Goal: Find specific page/section: Find specific page/section

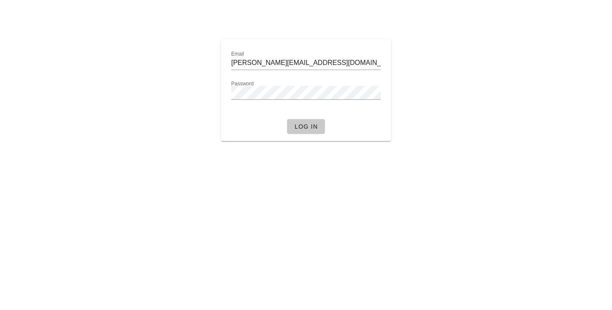
click at [311, 127] on span "Log in" at bounding box center [306, 126] width 24 height 7
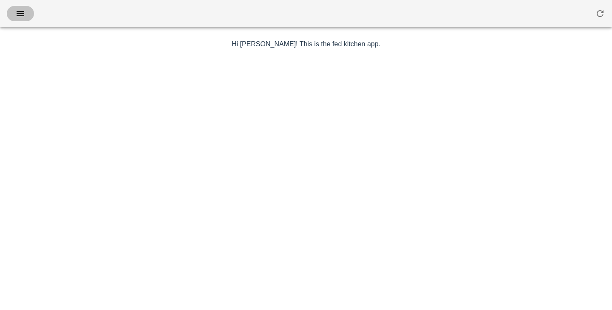
click at [25, 14] on icon "button" at bounding box center [20, 14] width 10 height 10
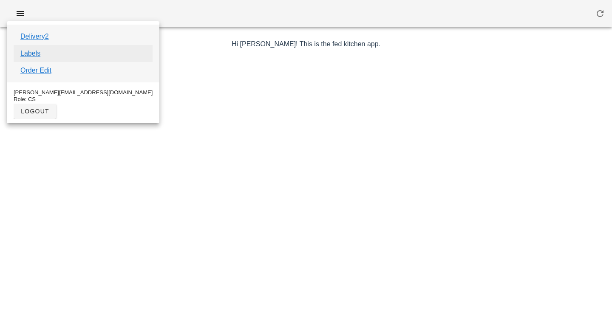
click at [32, 53] on link "Labels" at bounding box center [30, 53] width 20 height 10
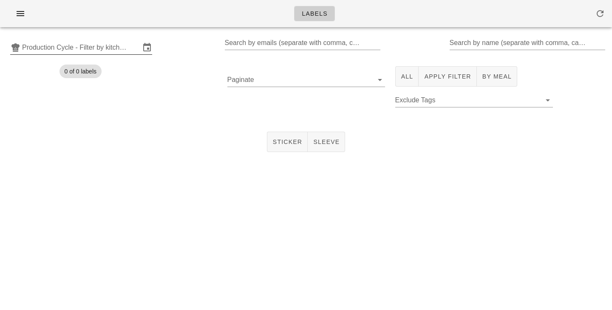
click at [126, 49] on input "Production Cycle - Filter by kitchen production schedules" at bounding box center [81, 48] width 118 height 14
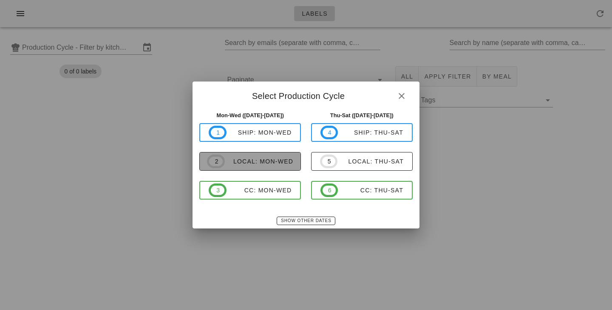
click at [242, 159] on div "local: Mon-Wed" at bounding box center [259, 161] width 68 height 7
type input "local: Mon-Wed ([DATE]-[DATE])"
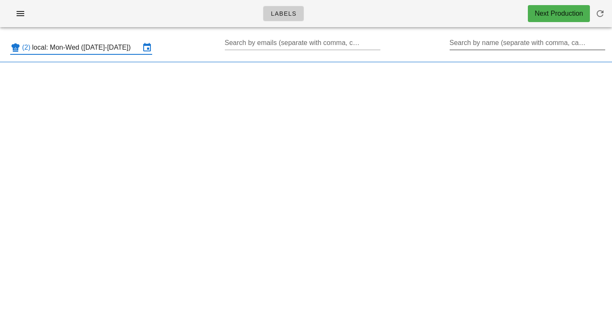
click at [476, 45] on input "Search by name (separate with comma, can be partial)" at bounding box center [527, 43] width 154 height 14
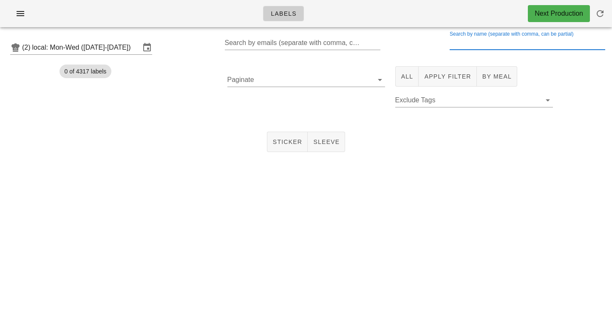
click at [145, 131] on div "Sticker Sleeve" at bounding box center [306, 141] width 612 height 27
